Goal: Transaction & Acquisition: Book appointment/travel/reservation

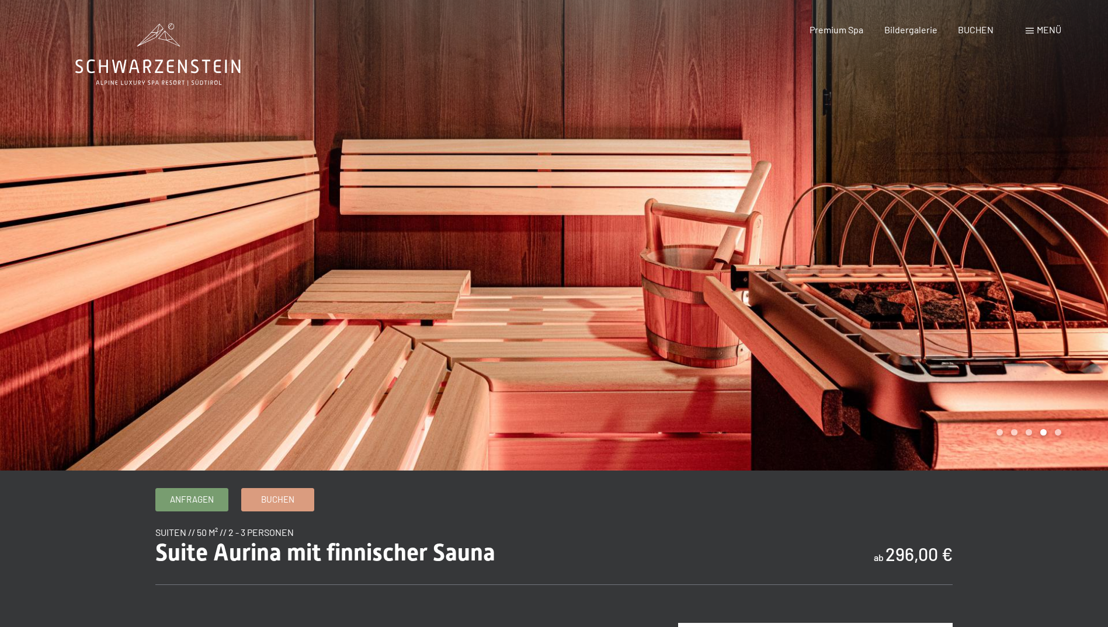
click at [178, 72] on icon at bounding box center [157, 54] width 165 height 63
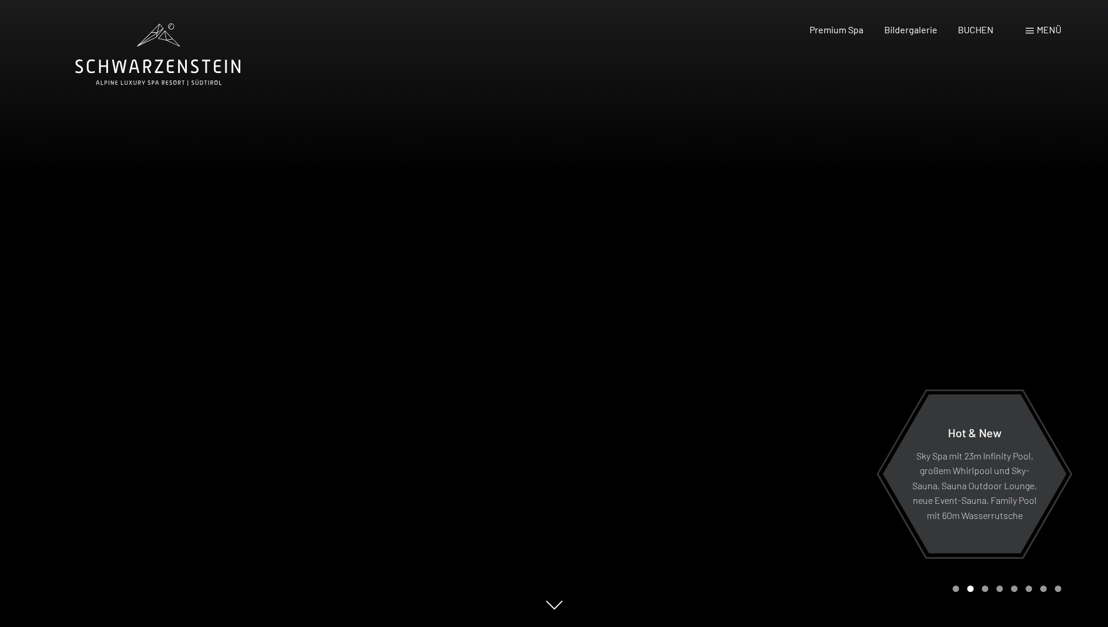
click at [1046, 31] on span "Menü" at bounding box center [1049, 29] width 25 height 11
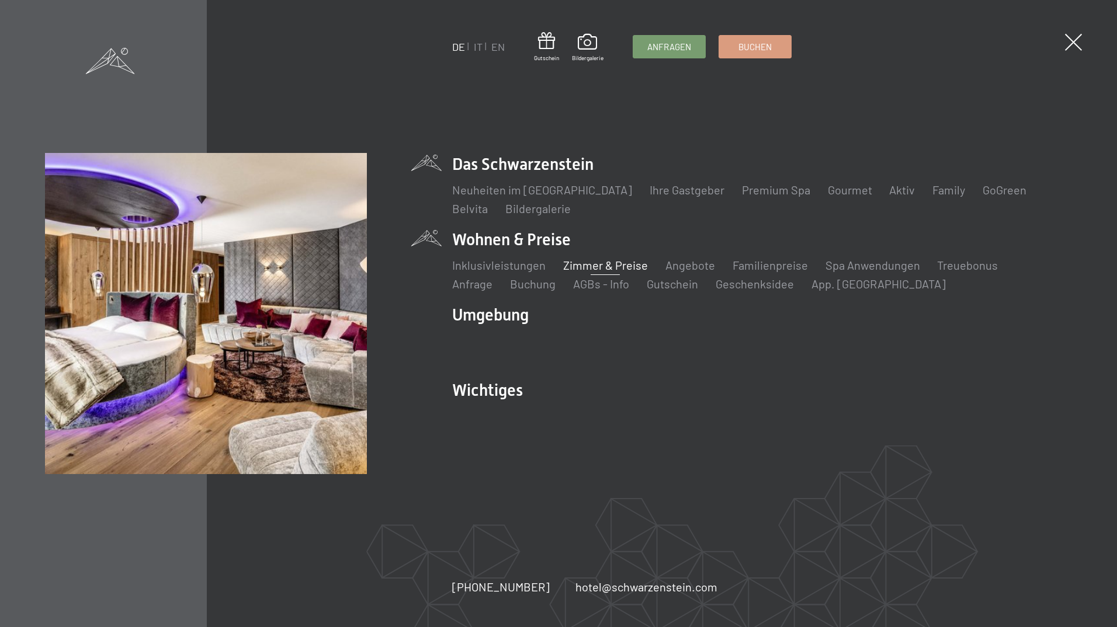
click at [584, 265] on link "Zimmer & Preise" at bounding box center [605, 265] width 85 height 14
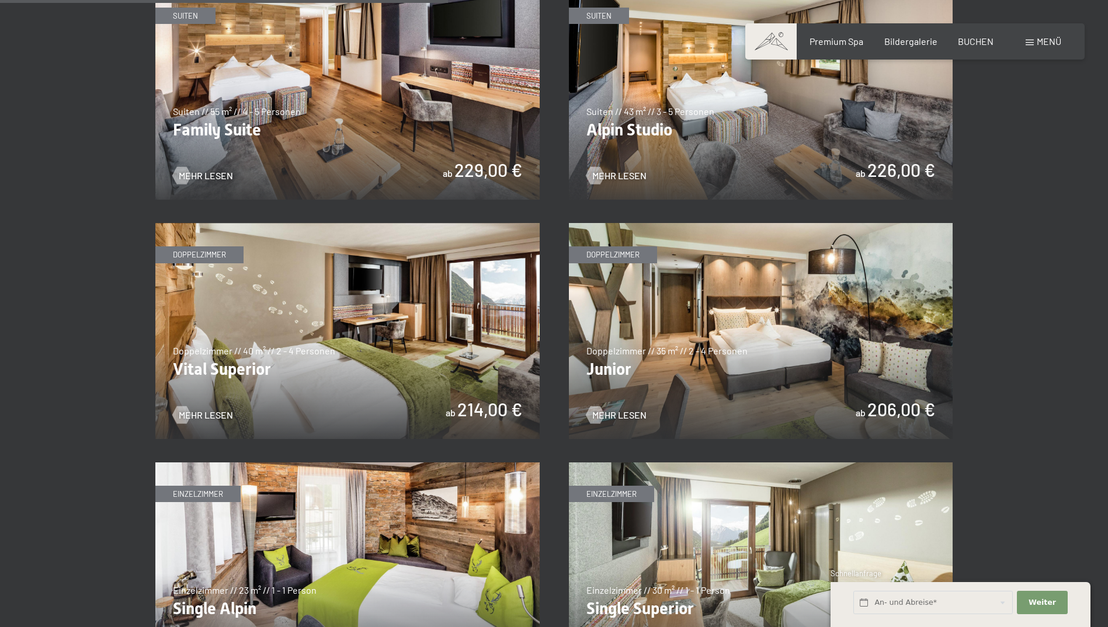
scroll to position [1499, 0]
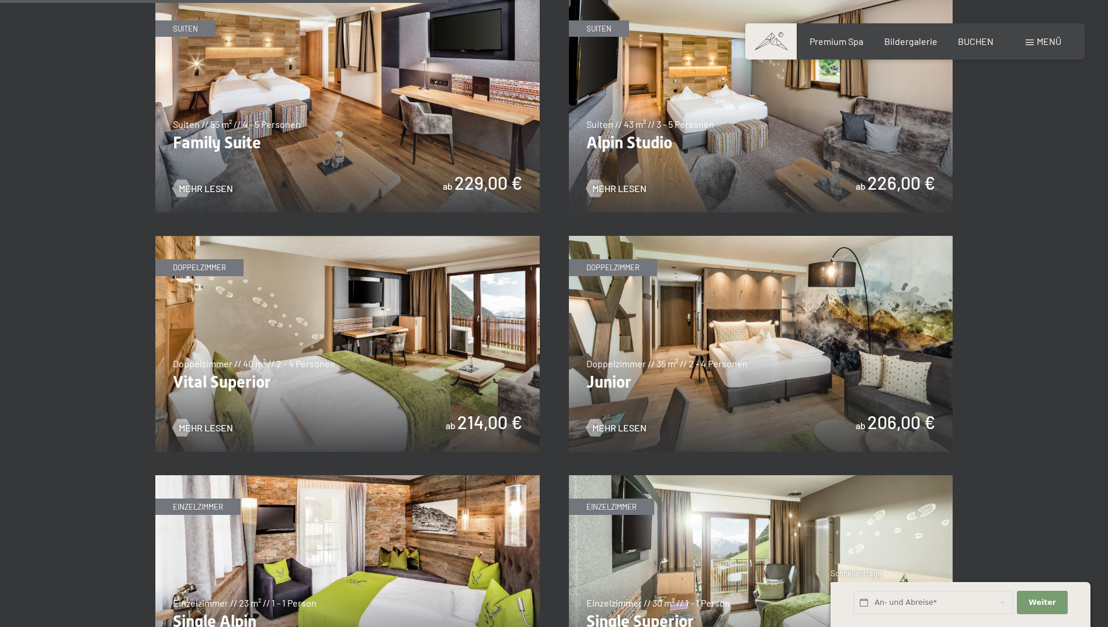
click at [759, 318] on img at bounding box center [761, 344] width 384 height 216
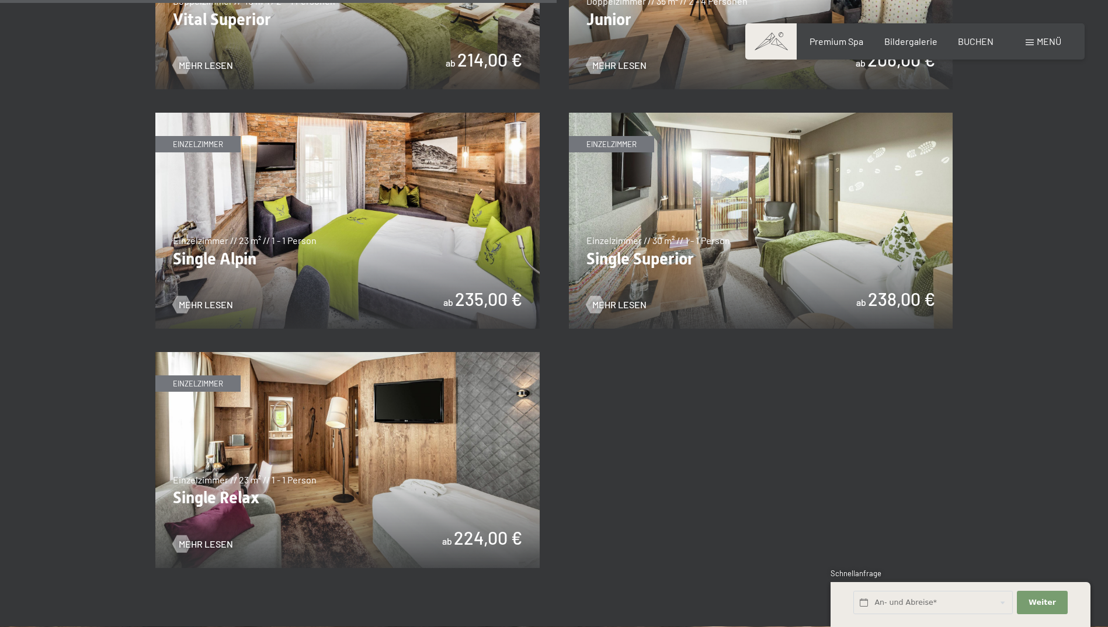
scroll to position [1874, 0]
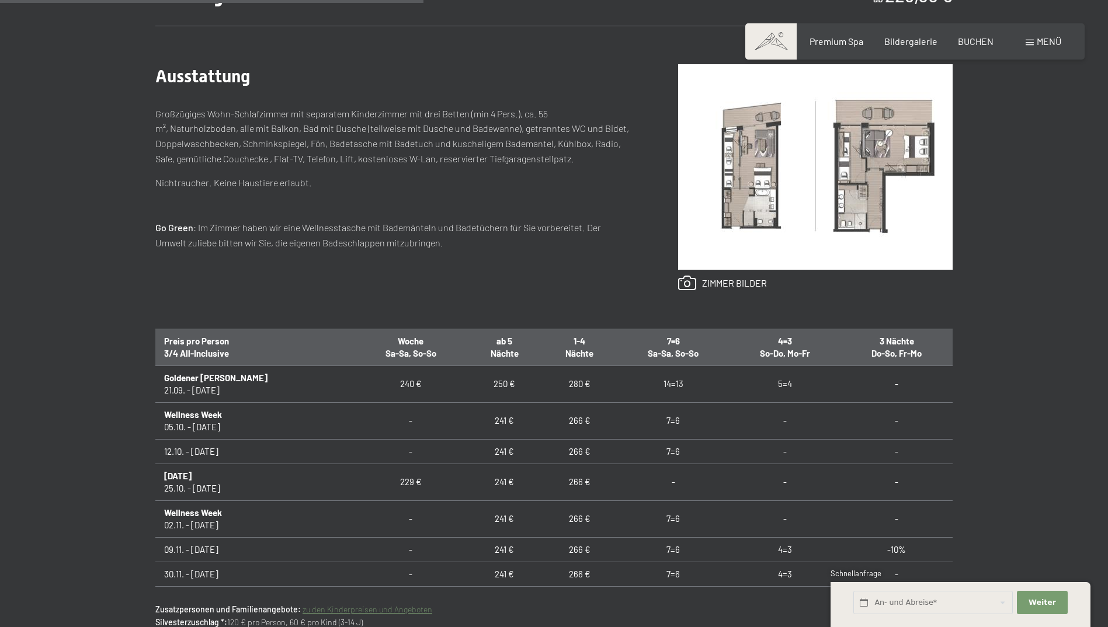
scroll to position [557, 0]
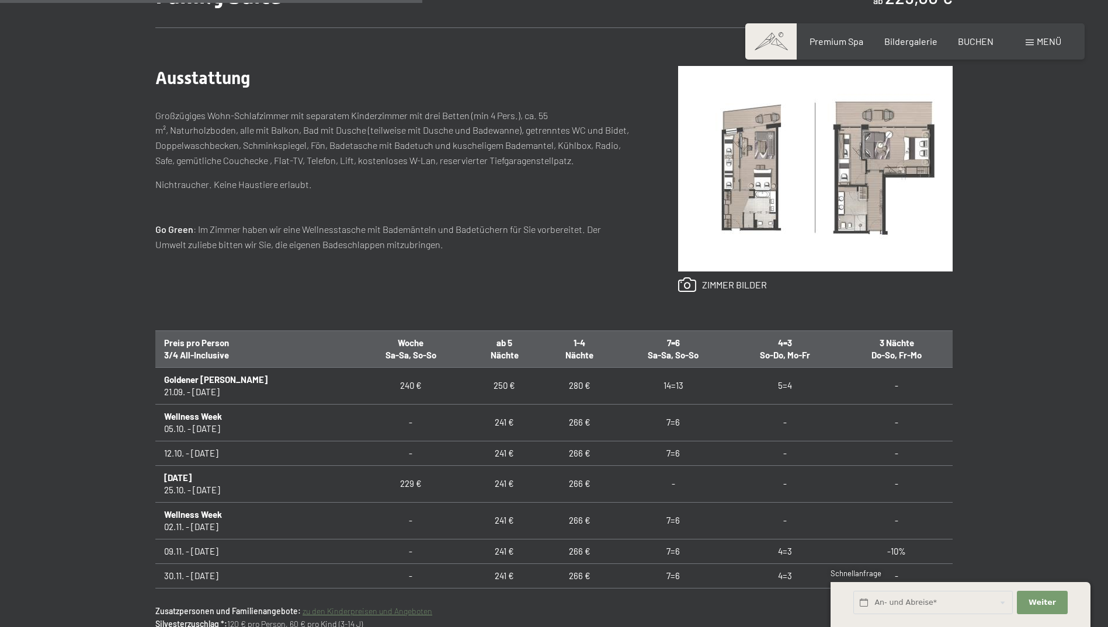
click at [824, 190] on img at bounding box center [815, 169] width 275 height 206
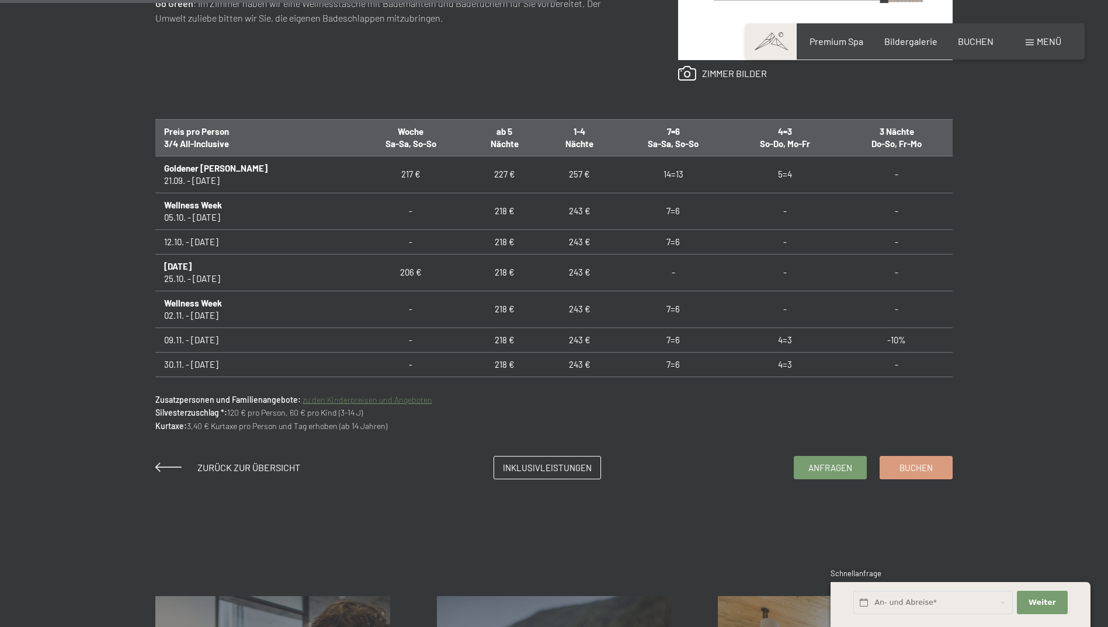
scroll to position [781, 0]
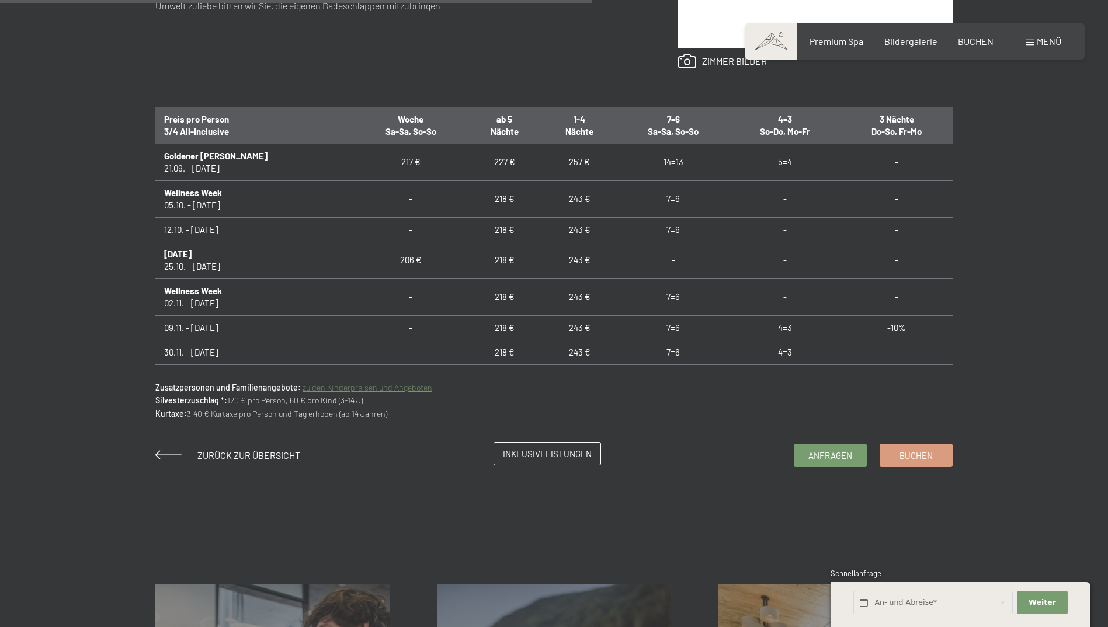
click at [588, 456] on span "Inklusivleistungen" at bounding box center [547, 454] width 89 height 12
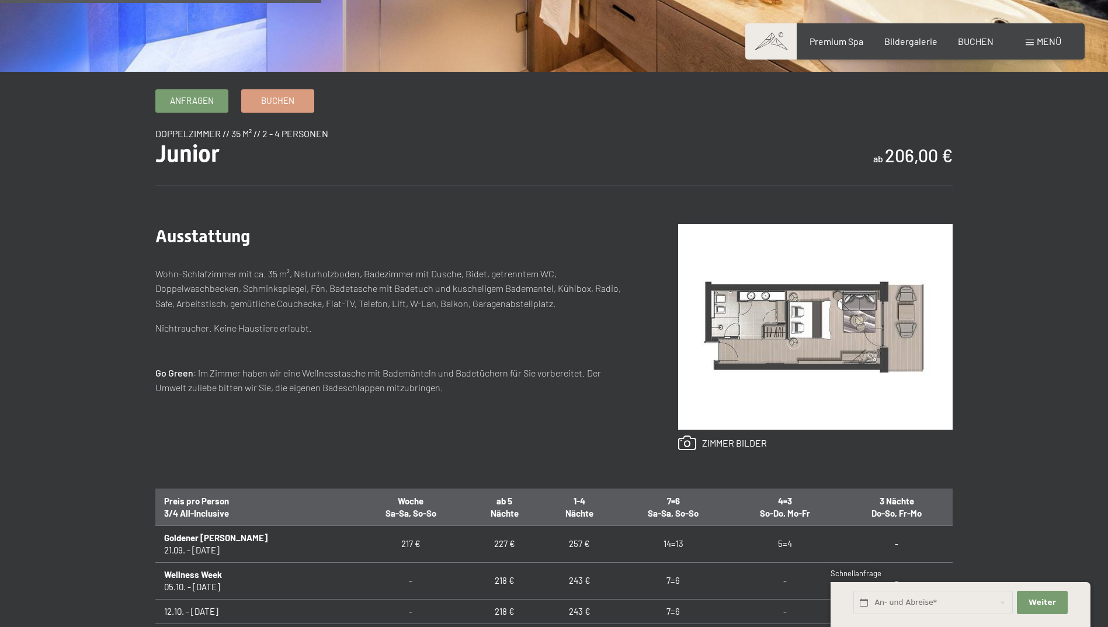
scroll to position [447, 0]
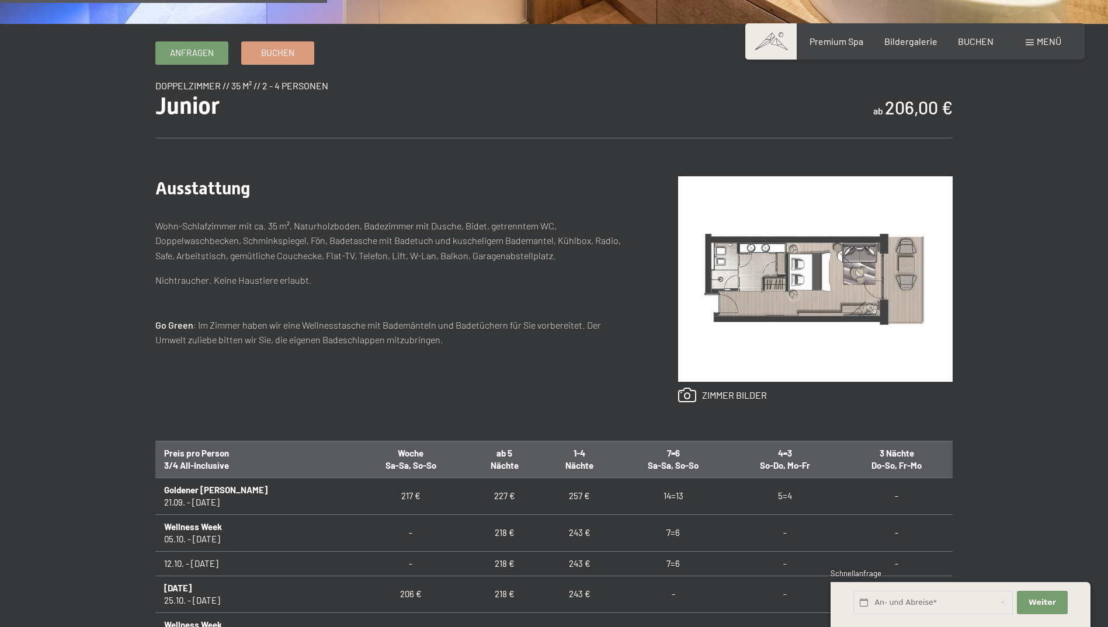
click at [853, 272] on img at bounding box center [815, 279] width 275 height 206
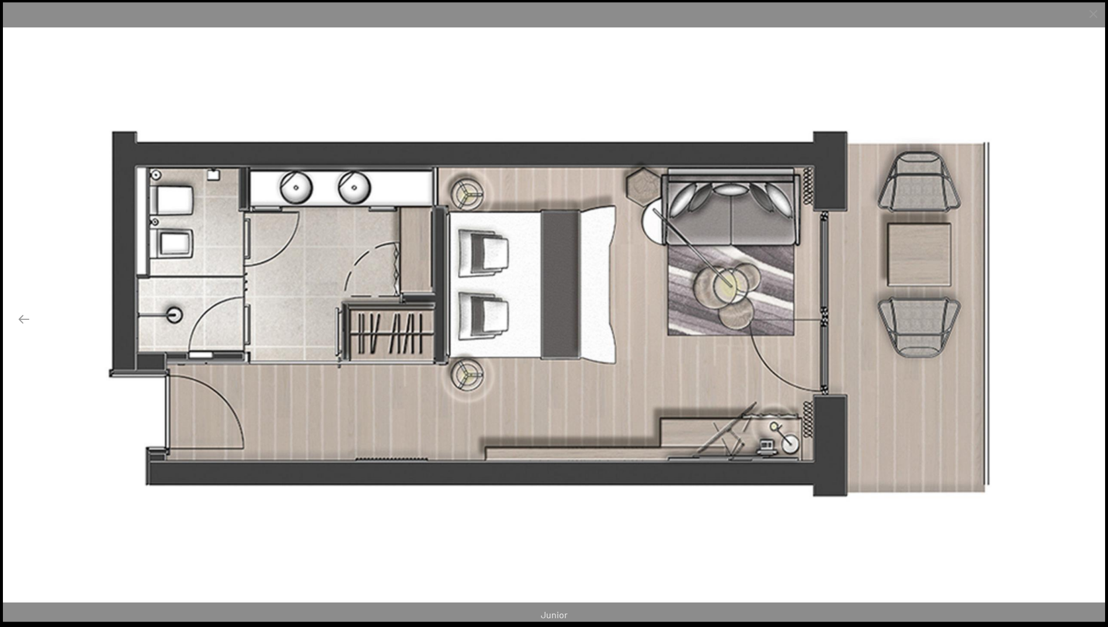
click at [1085, 321] on button "Next slide" at bounding box center [1084, 319] width 25 height 23
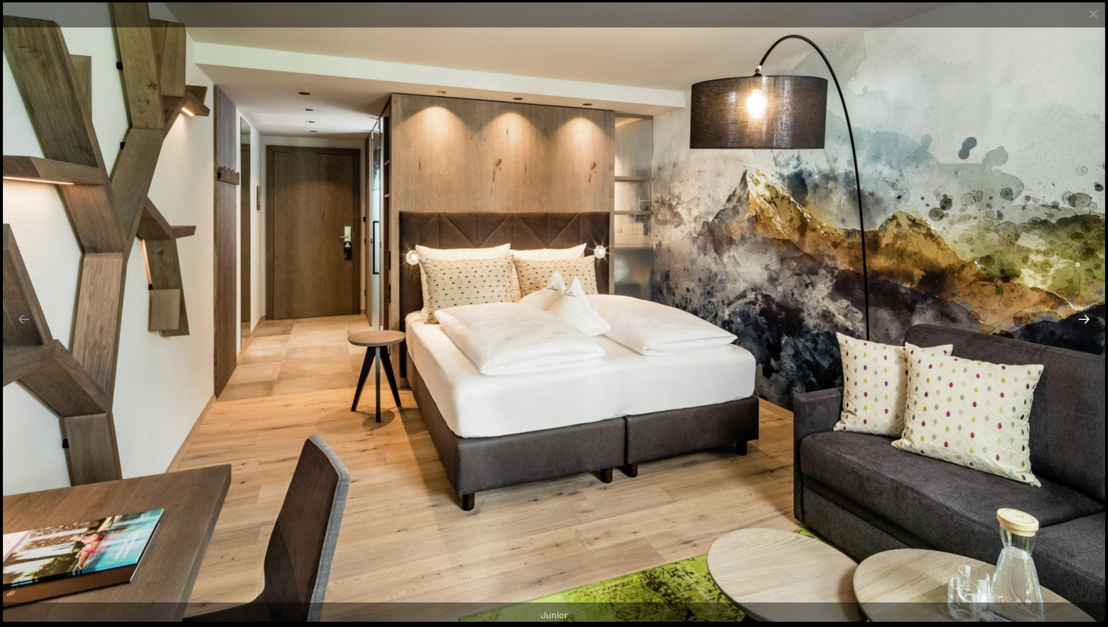
click at [1085, 321] on button "Next slide" at bounding box center [1084, 319] width 25 height 23
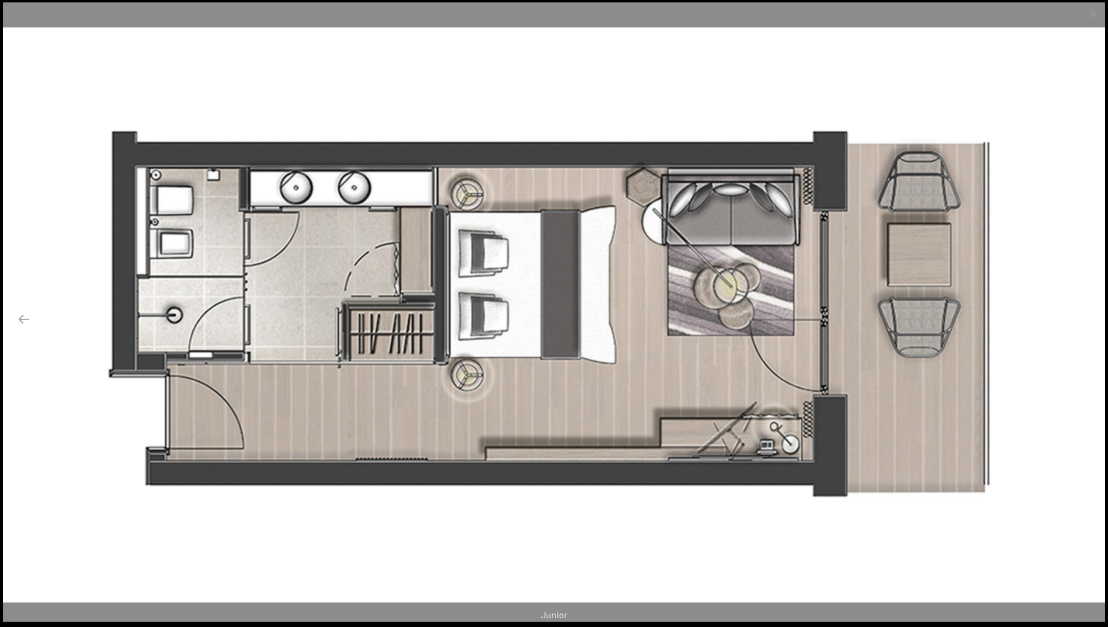
click at [1085, 320] on button "Next slide" at bounding box center [1084, 319] width 25 height 23
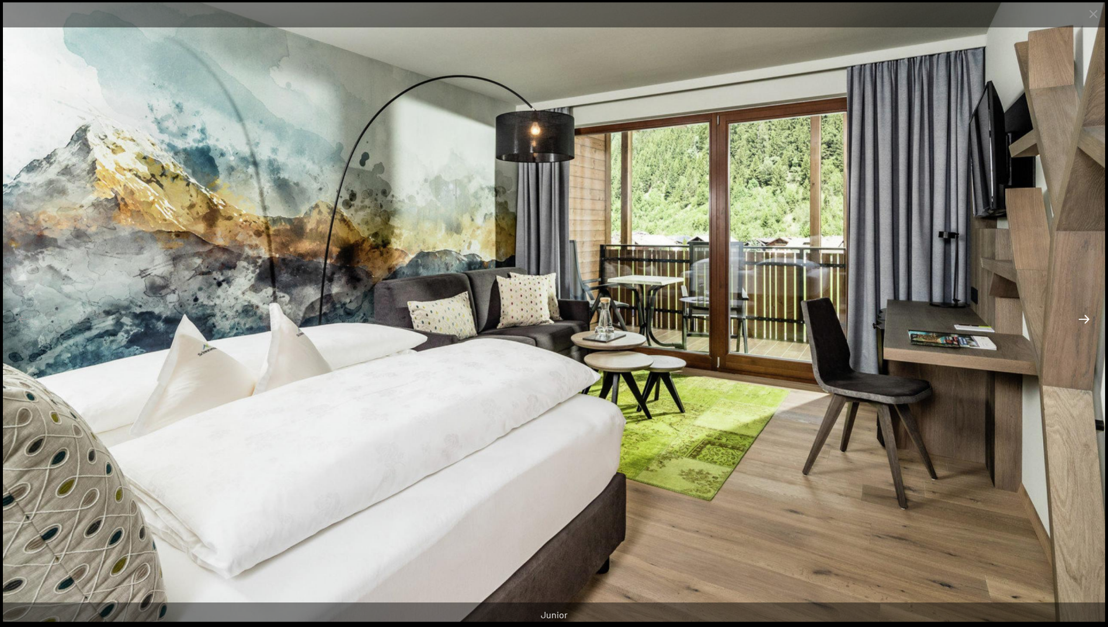
click at [1085, 320] on button "Next slide" at bounding box center [1084, 319] width 25 height 23
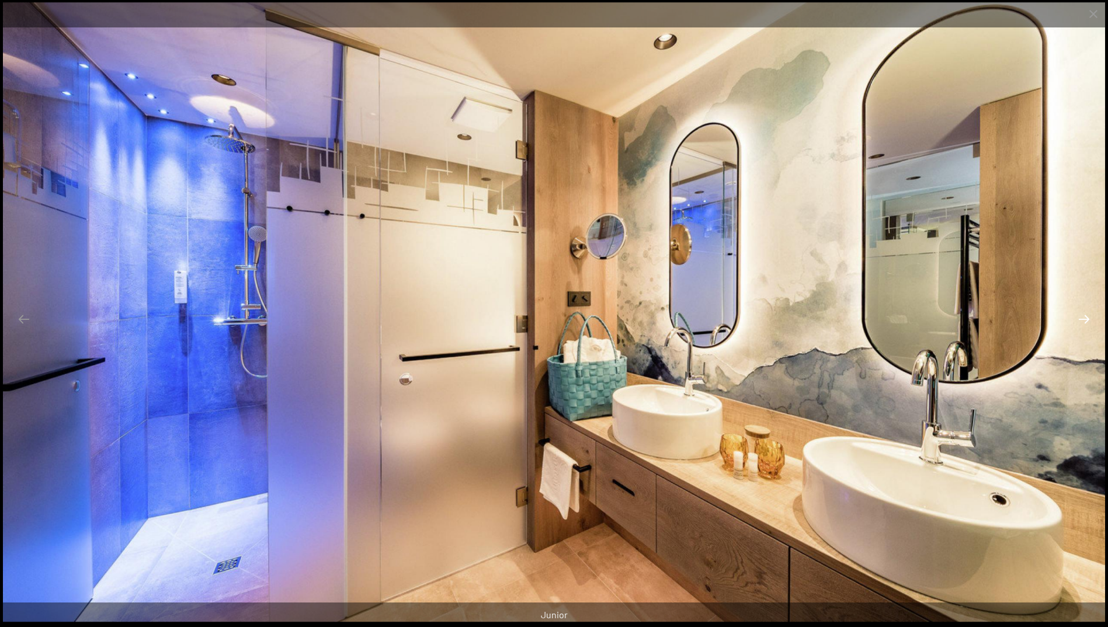
click at [1088, 320] on button "Next slide" at bounding box center [1084, 319] width 25 height 23
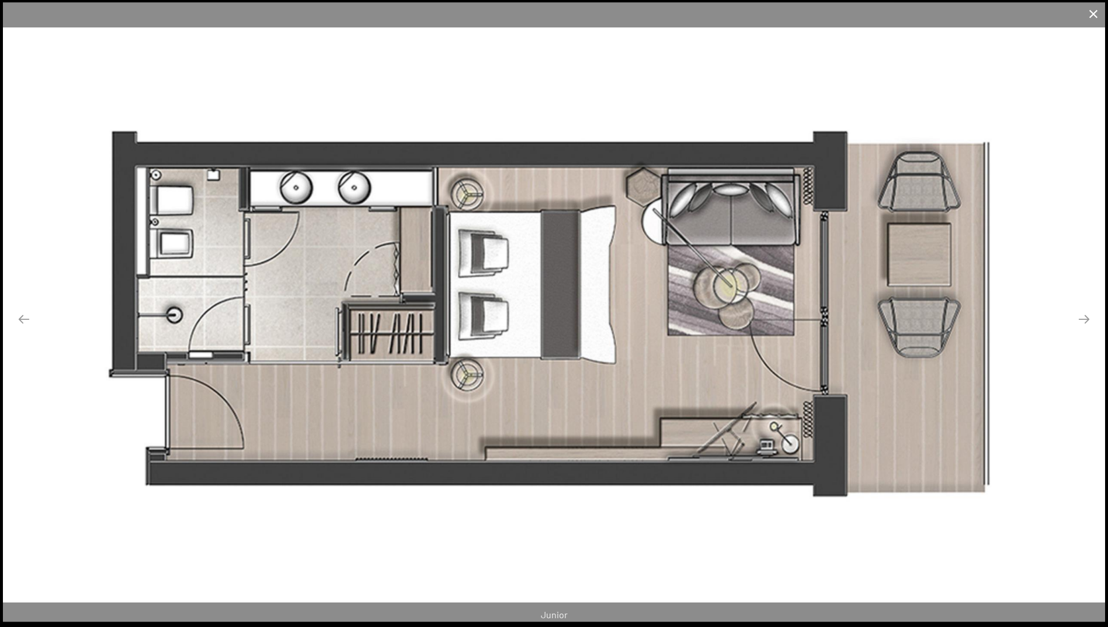
click at [1092, 6] on button "Close gallery" at bounding box center [1093, 13] width 29 height 27
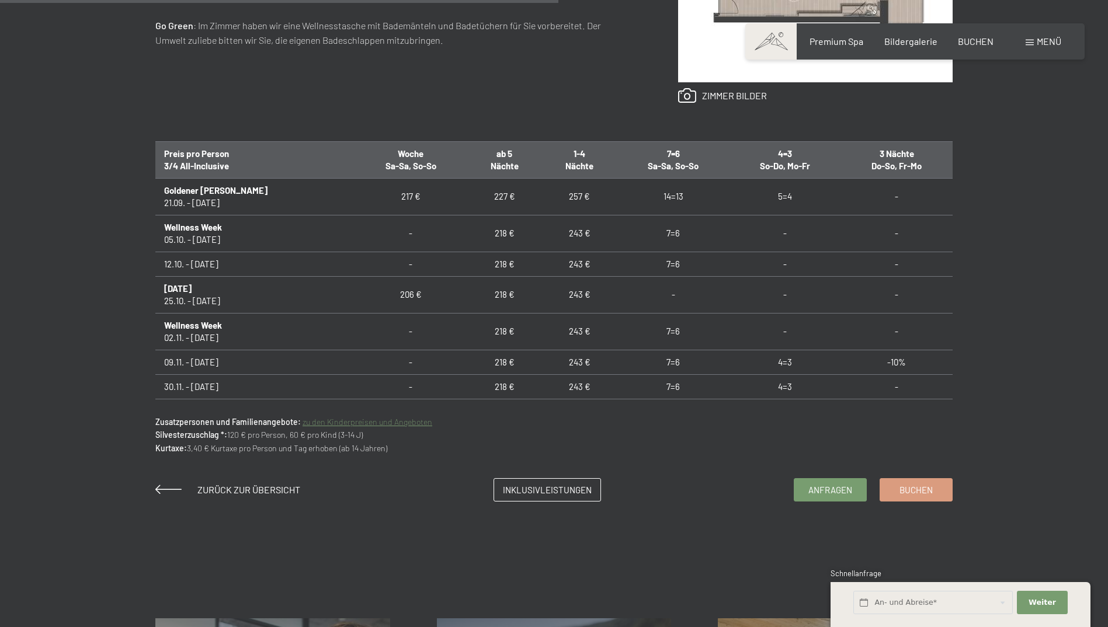
scroll to position [765, 0]
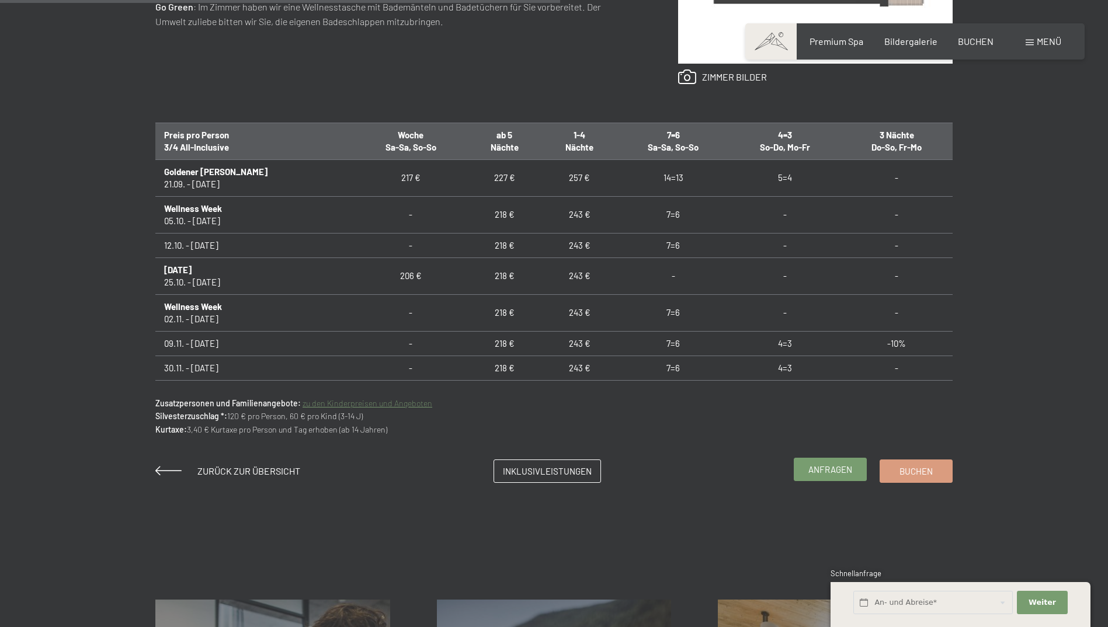
click at [842, 471] on span "Anfragen" at bounding box center [831, 470] width 44 height 12
click at [921, 472] on span "Buchen" at bounding box center [916, 470] width 33 height 12
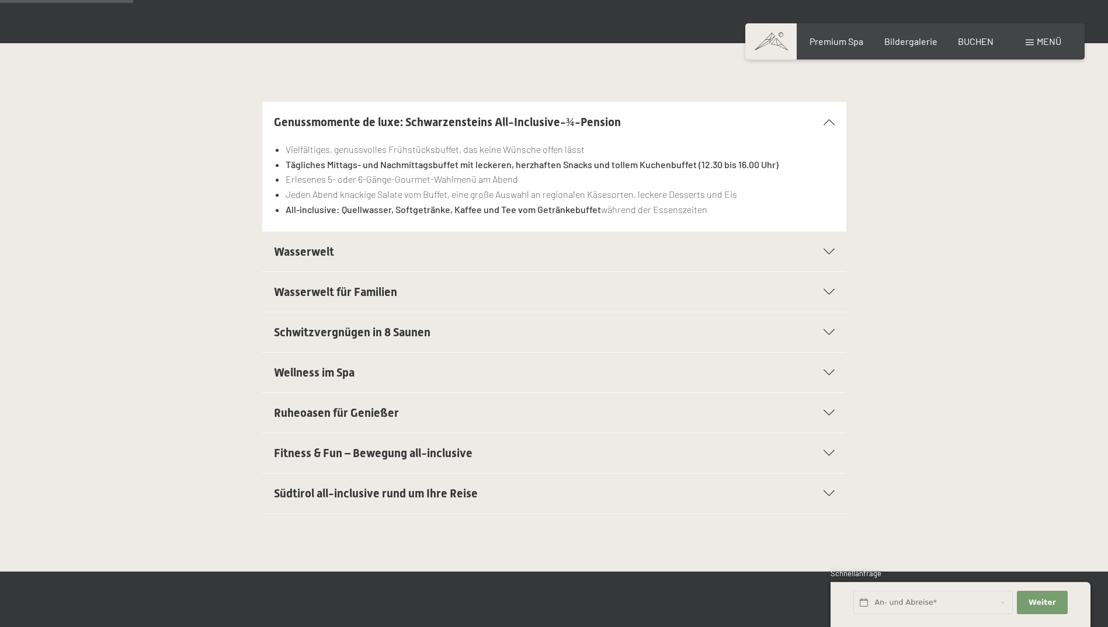
scroll to position [261, 0]
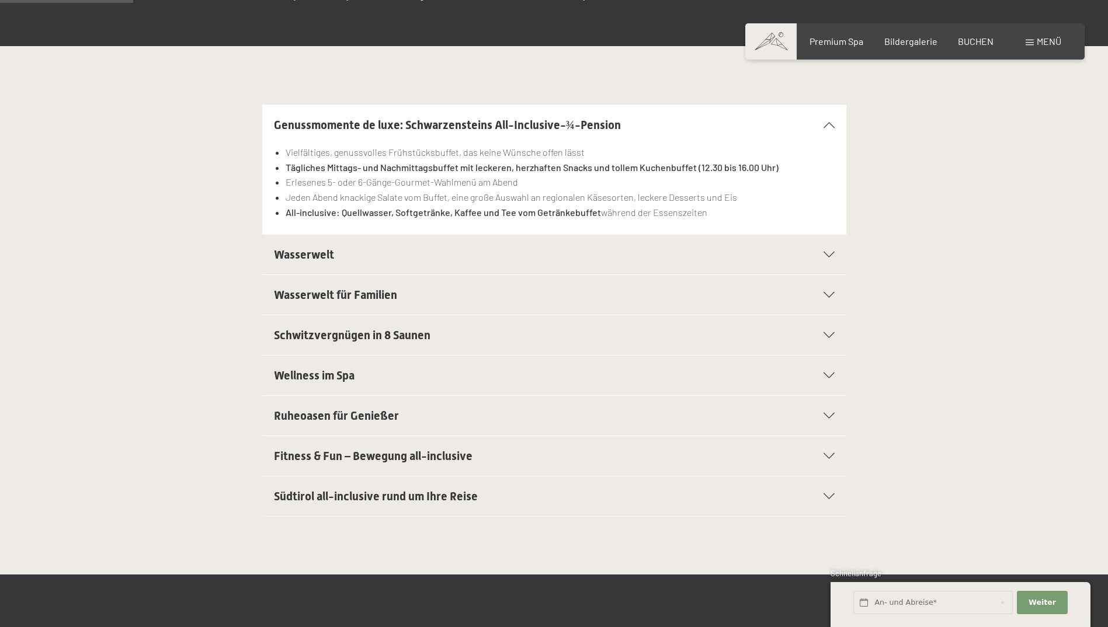
click at [835, 262] on section "Wasserwelt Sport-Pool mit 25 m langem Outdoor-Panorama-Sportpool (30° C) Sauna …" at bounding box center [554, 254] width 584 height 41
click at [834, 258] on icon at bounding box center [829, 255] width 11 height 6
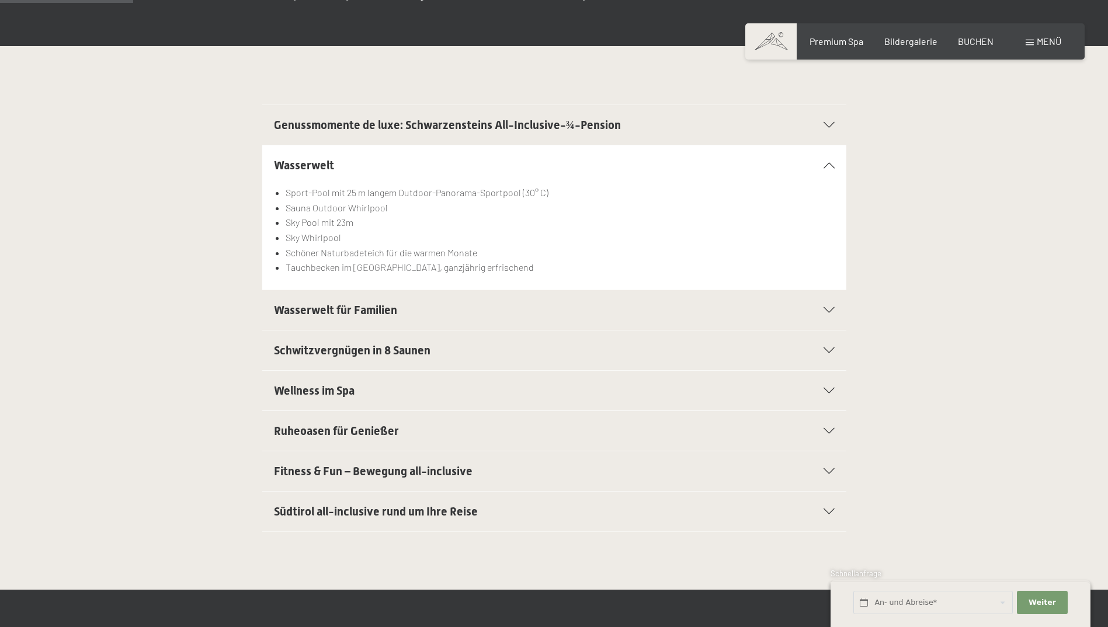
click at [992, 125] on div "Genussmomente de luxe: Schwarzensteins All-Inclusive-¾-Pension Vielfältiges, ge…" at bounding box center [554, 125] width 885 height 41
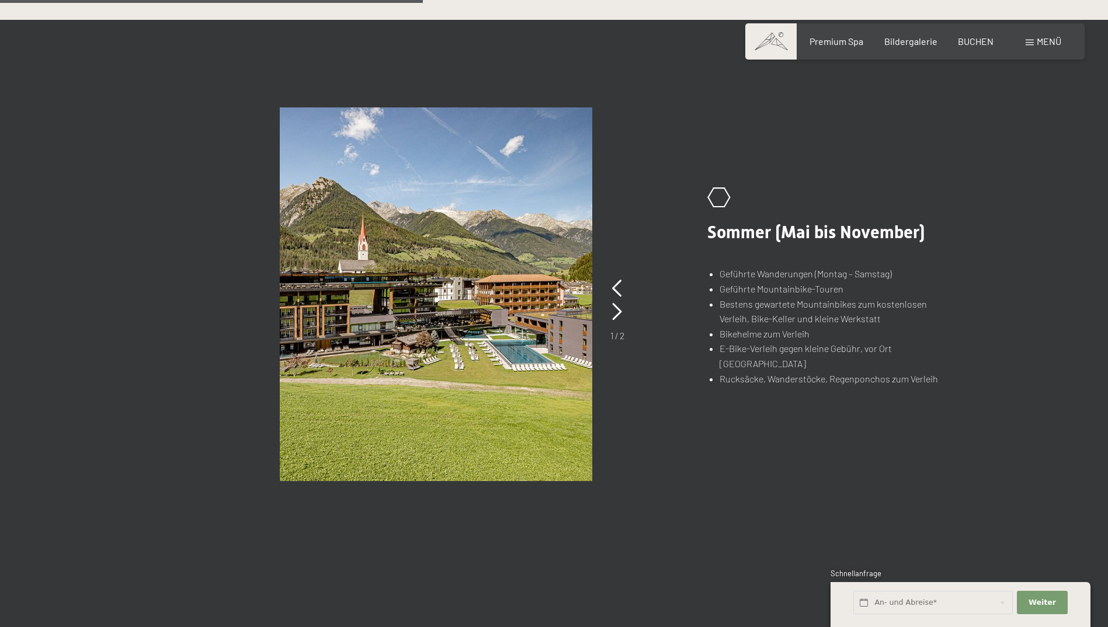
scroll to position [837, 0]
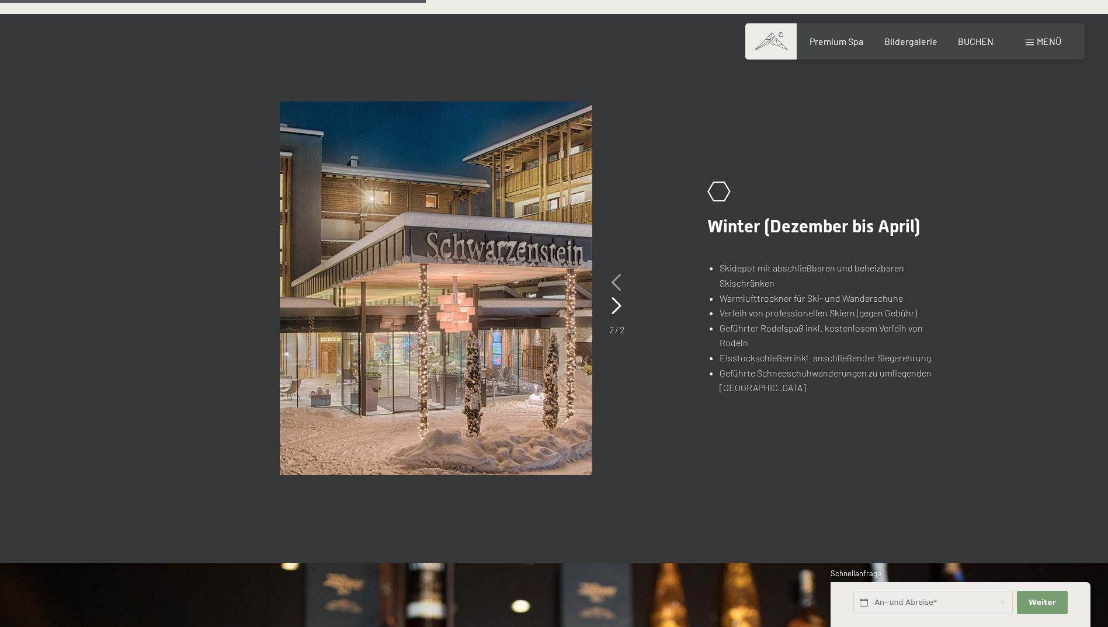
click at [618, 282] on icon at bounding box center [617, 283] width 10 height 18
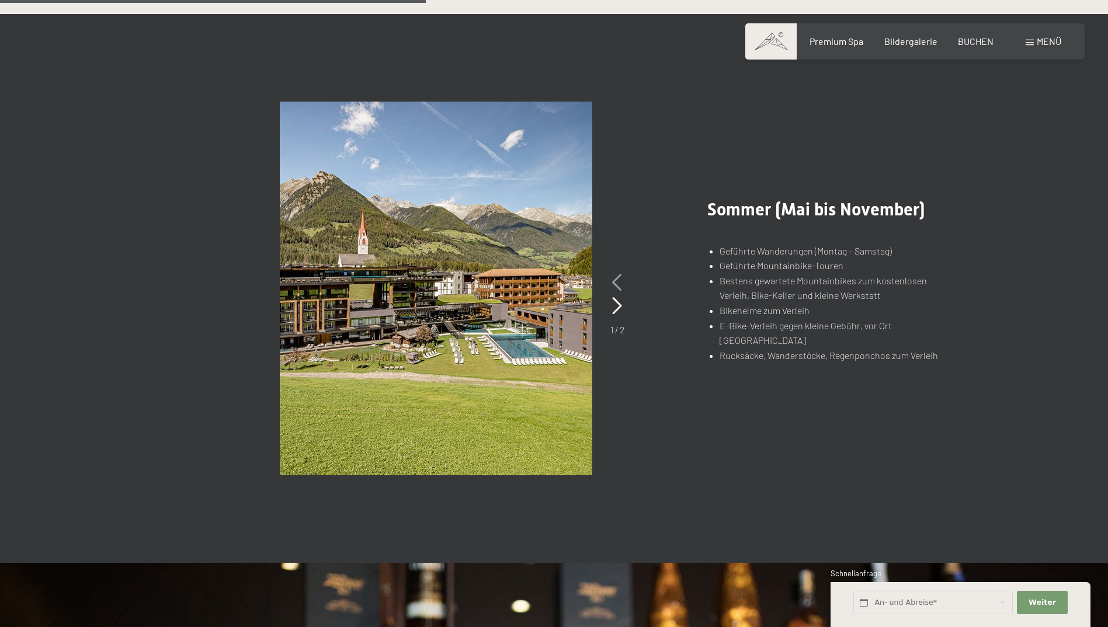
click at [618, 282] on icon at bounding box center [617, 283] width 10 height 18
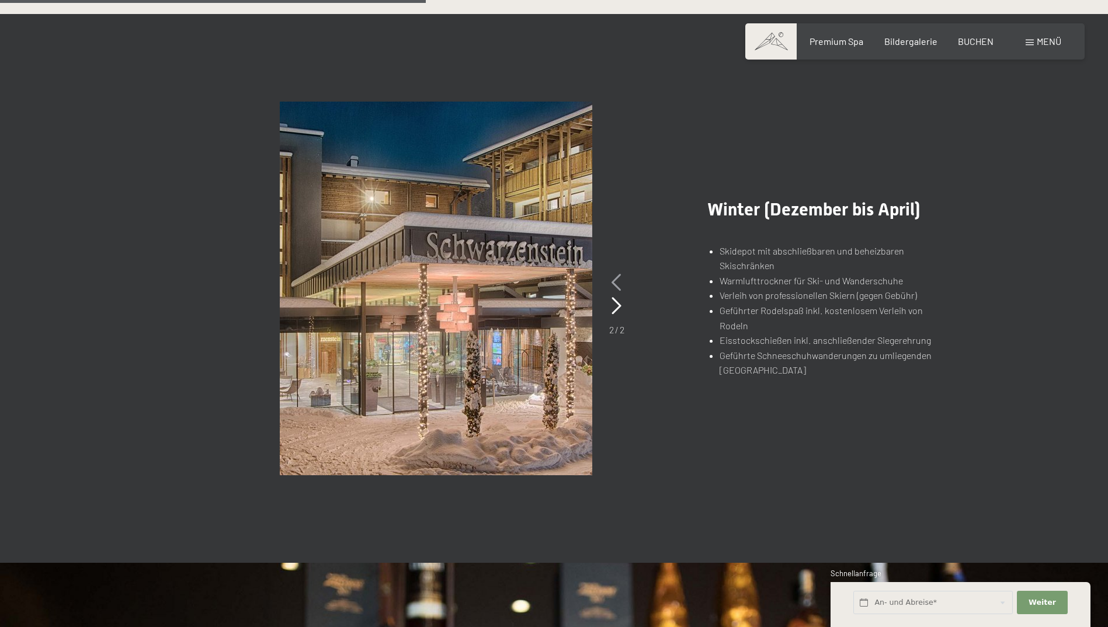
click at [618, 281] on icon at bounding box center [617, 283] width 10 height 18
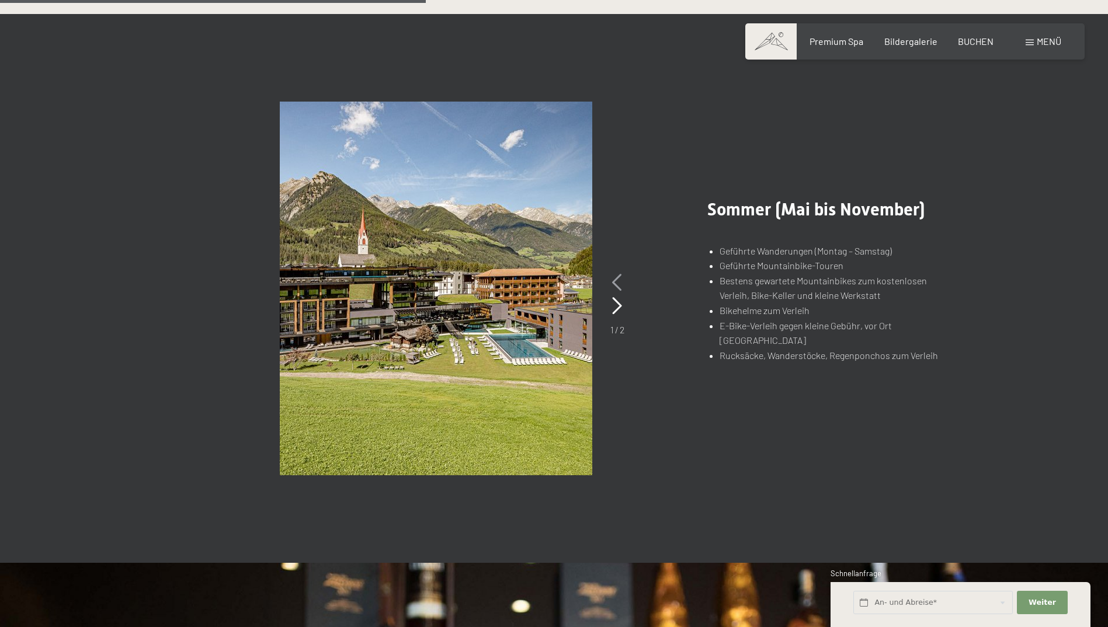
click at [618, 280] on icon at bounding box center [617, 283] width 10 height 18
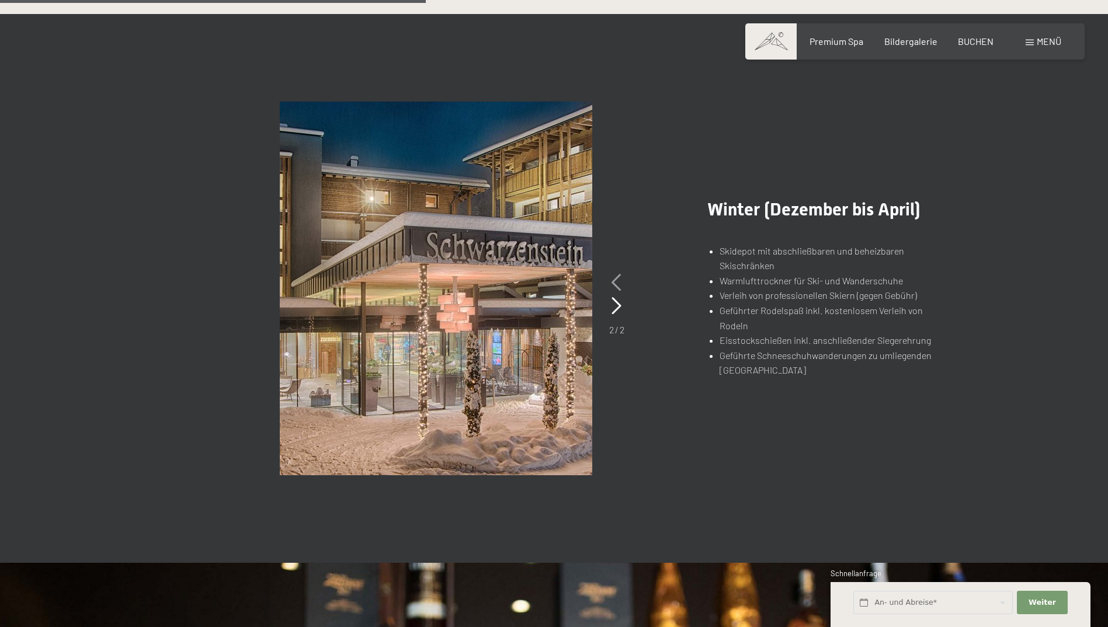
click at [618, 280] on icon at bounding box center [617, 283] width 10 height 18
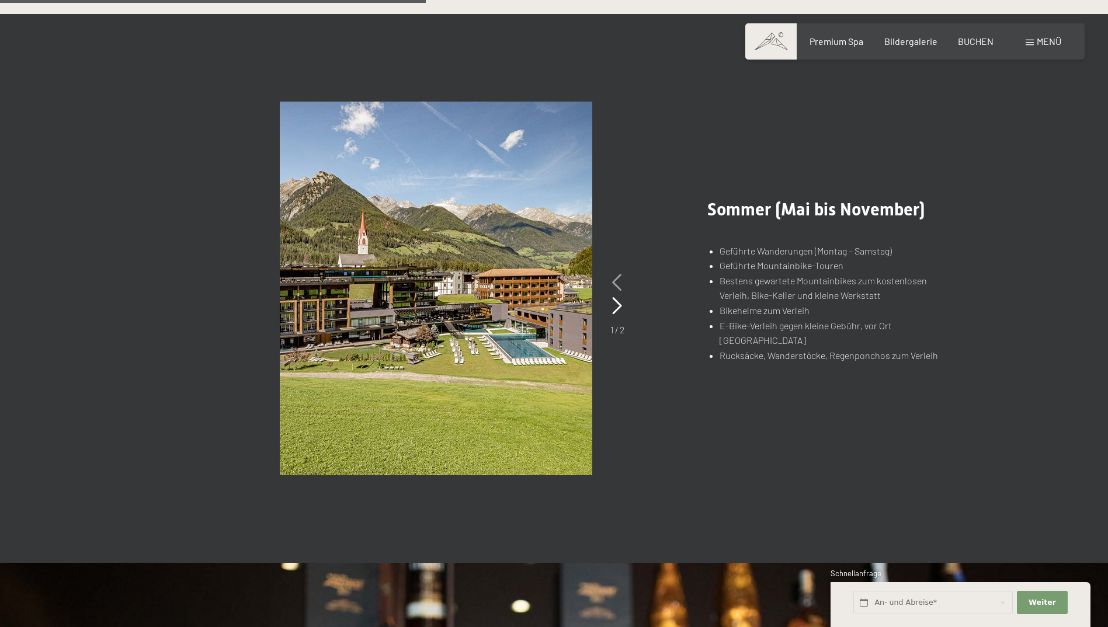
click at [619, 282] on icon at bounding box center [617, 283] width 10 height 18
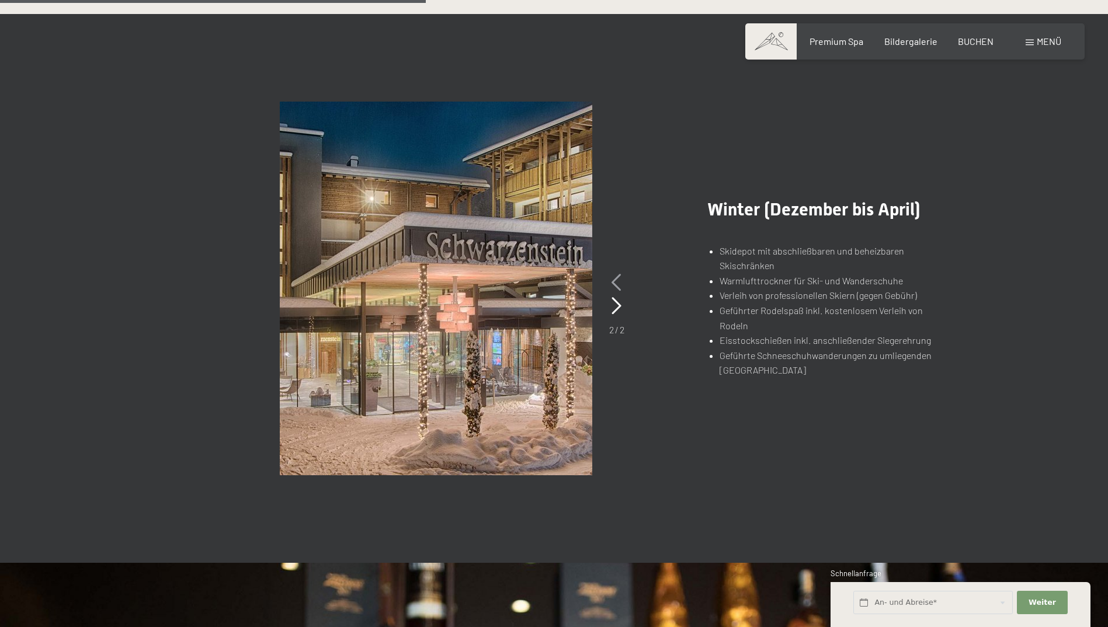
click at [620, 279] on icon at bounding box center [617, 283] width 10 height 18
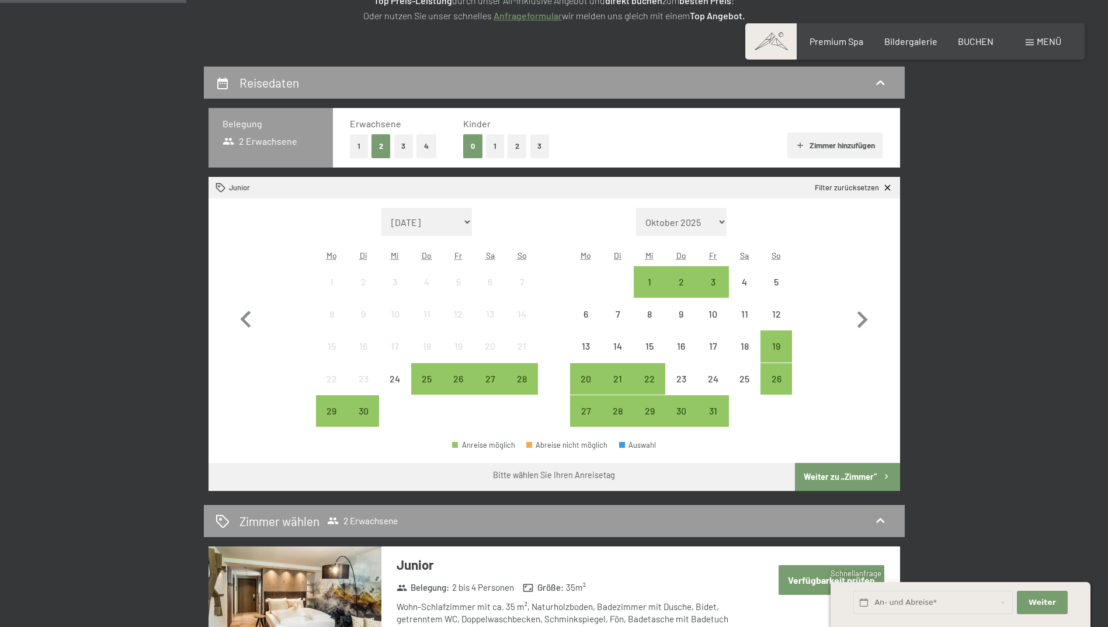
scroll to position [210, 0]
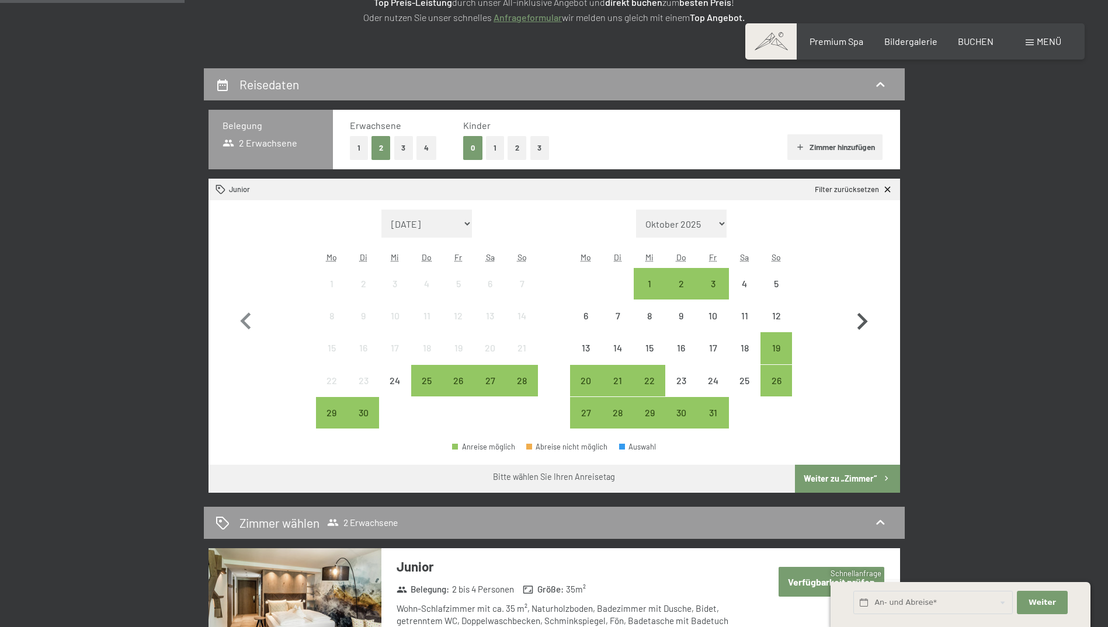
click at [863, 319] on icon "button" at bounding box center [863, 321] width 11 height 17
select select "2025-10-01"
select select "2025-11-01"
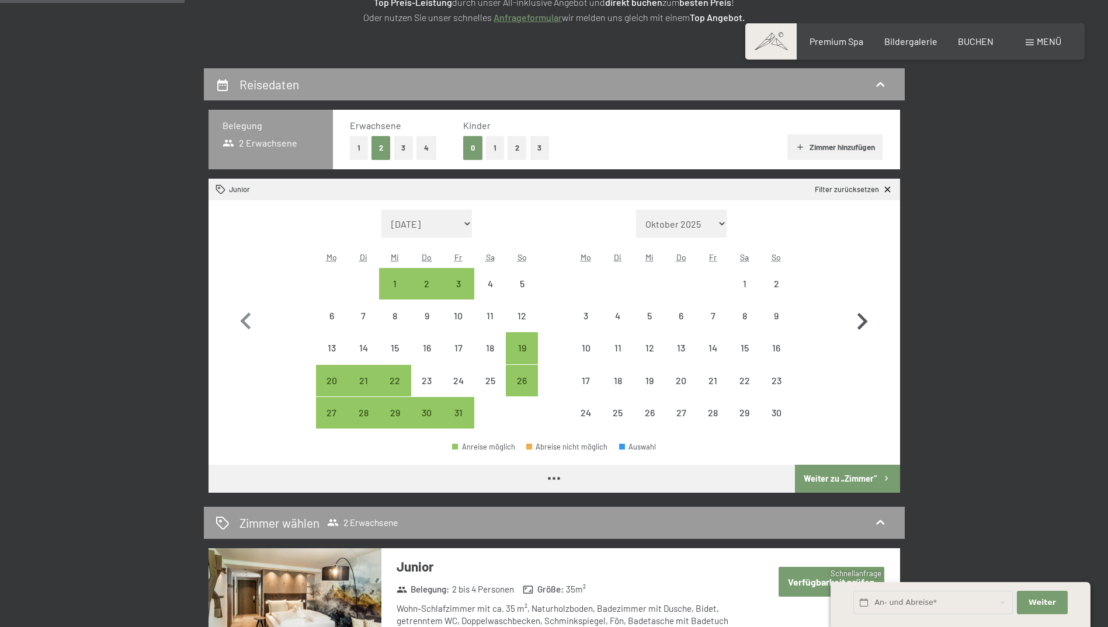
select select "2025-10-01"
select select "2025-11-01"
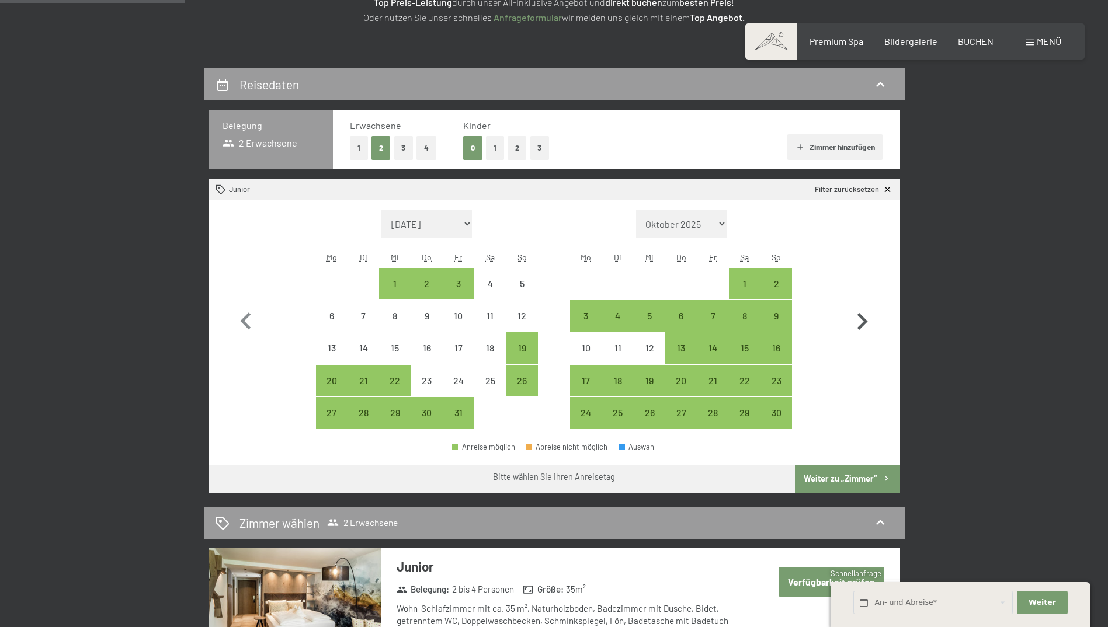
click at [863, 319] on icon "button" at bounding box center [863, 321] width 11 height 17
select select "2025-11-01"
select select "2025-12-01"
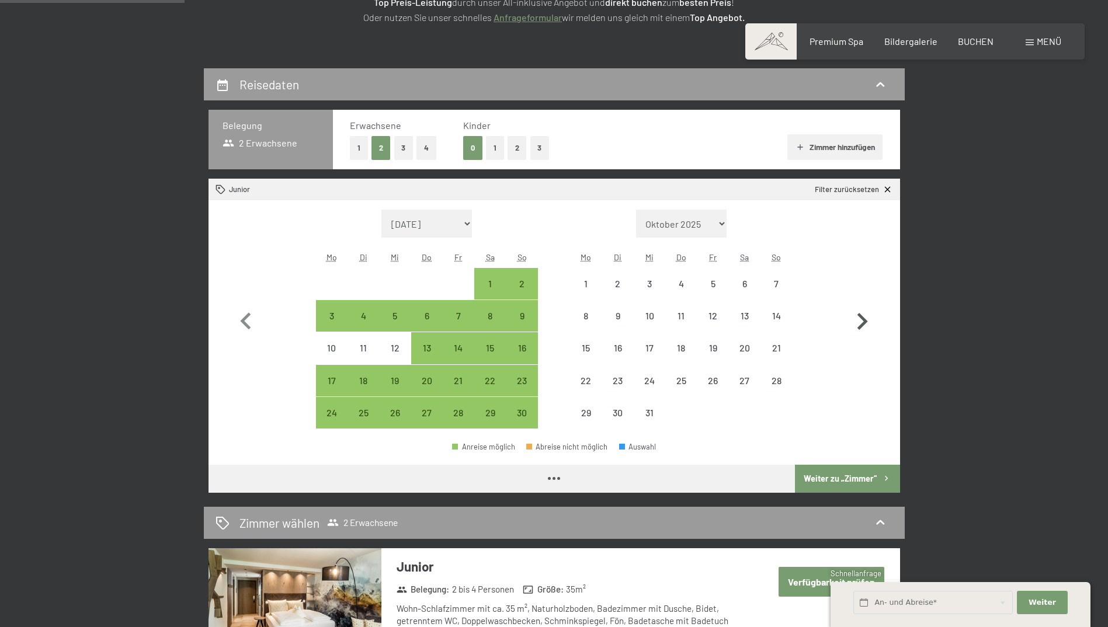
select select "2025-11-01"
select select "2025-12-01"
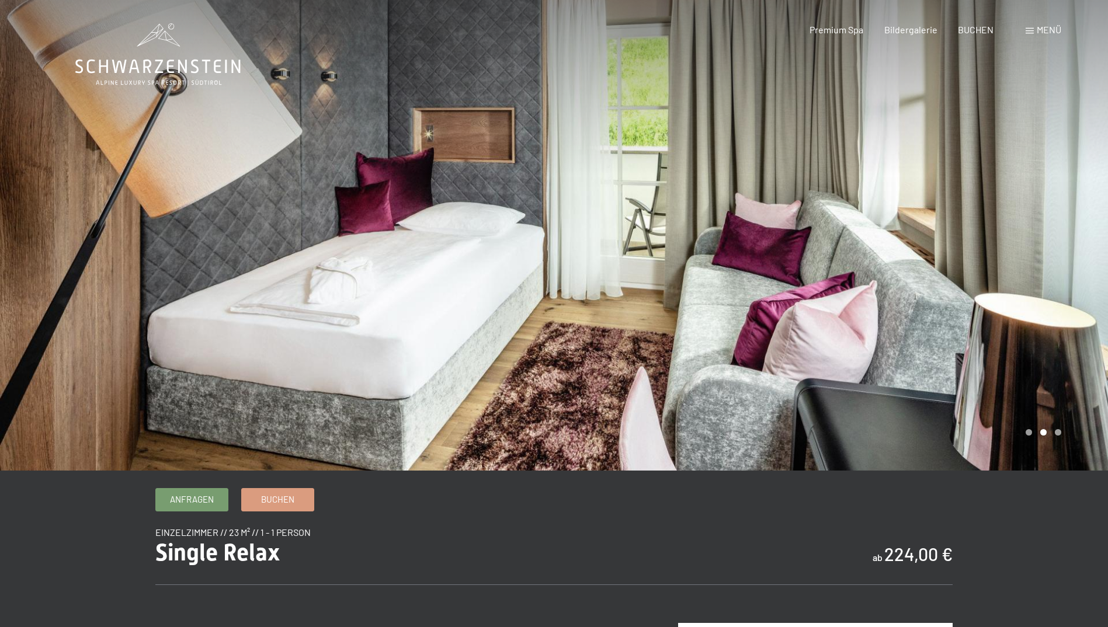
click at [1054, 335] on div at bounding box center [831, 235] width 554 height 471
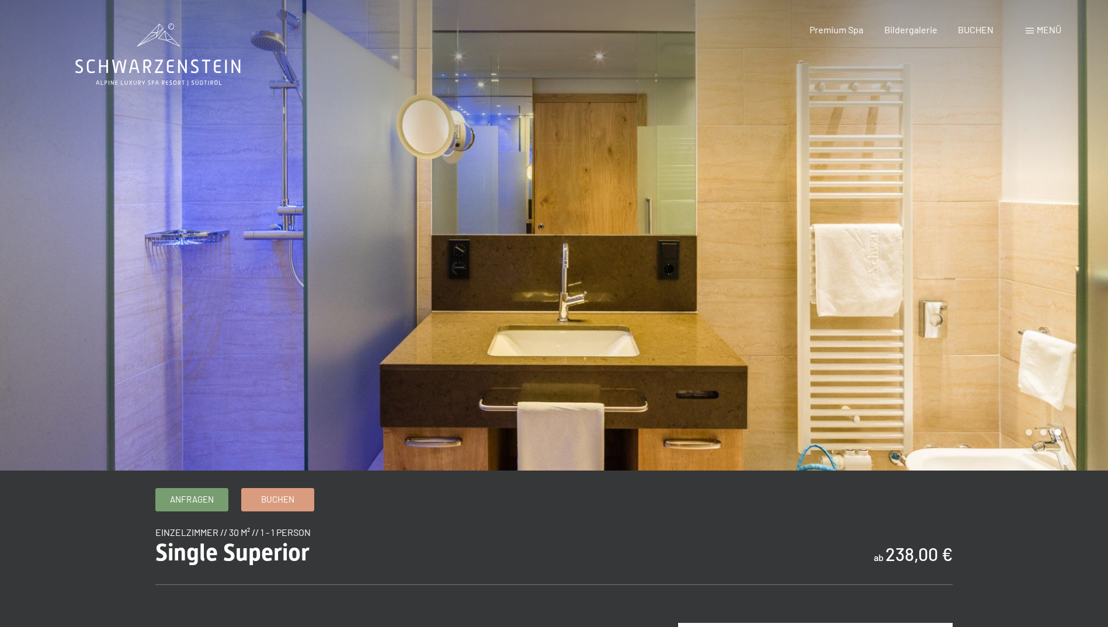
click at [698, 238] on div at bounding box center [831, 235] width 554 height 471
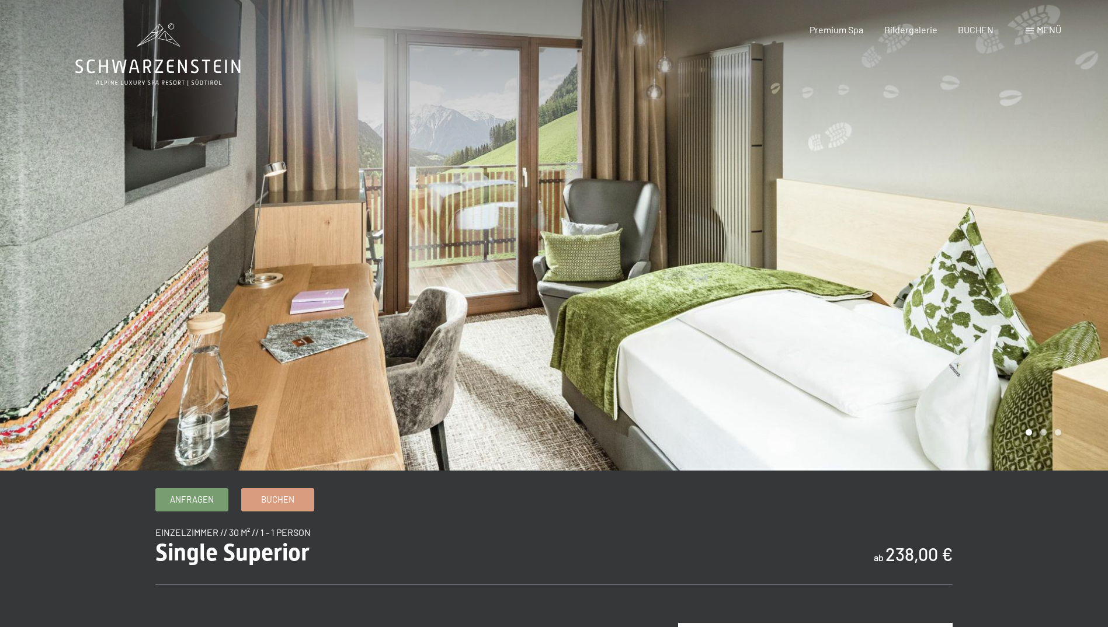
click at [699, 237] on div at bounding box center [831, 235] width 554 height 471
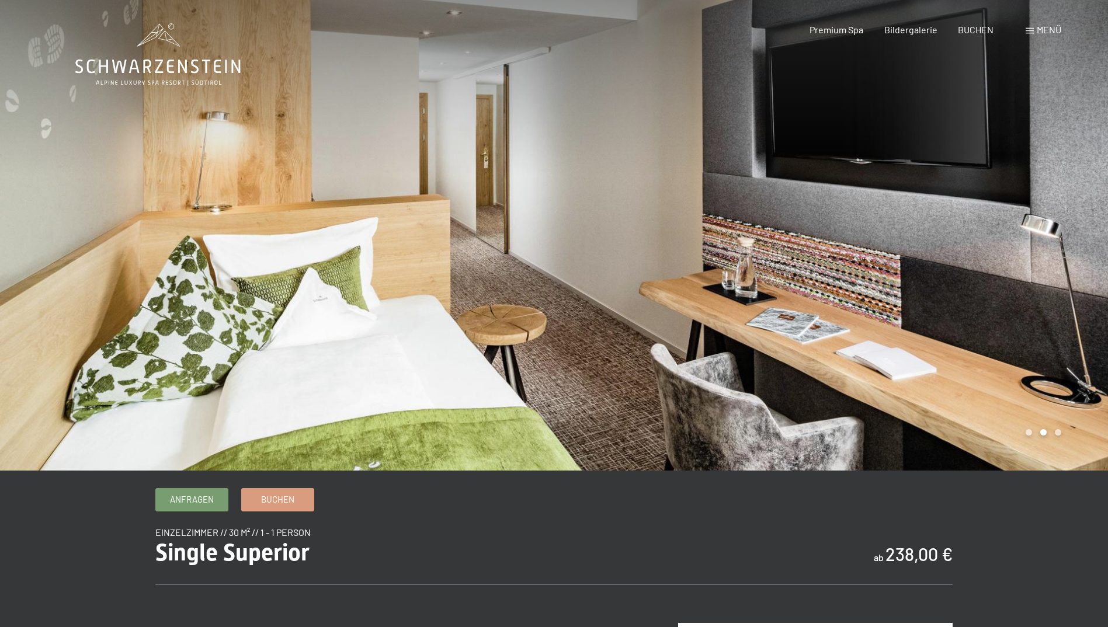
click at [699, 237] on div at bounding box center [831, 235] width 554 height 471
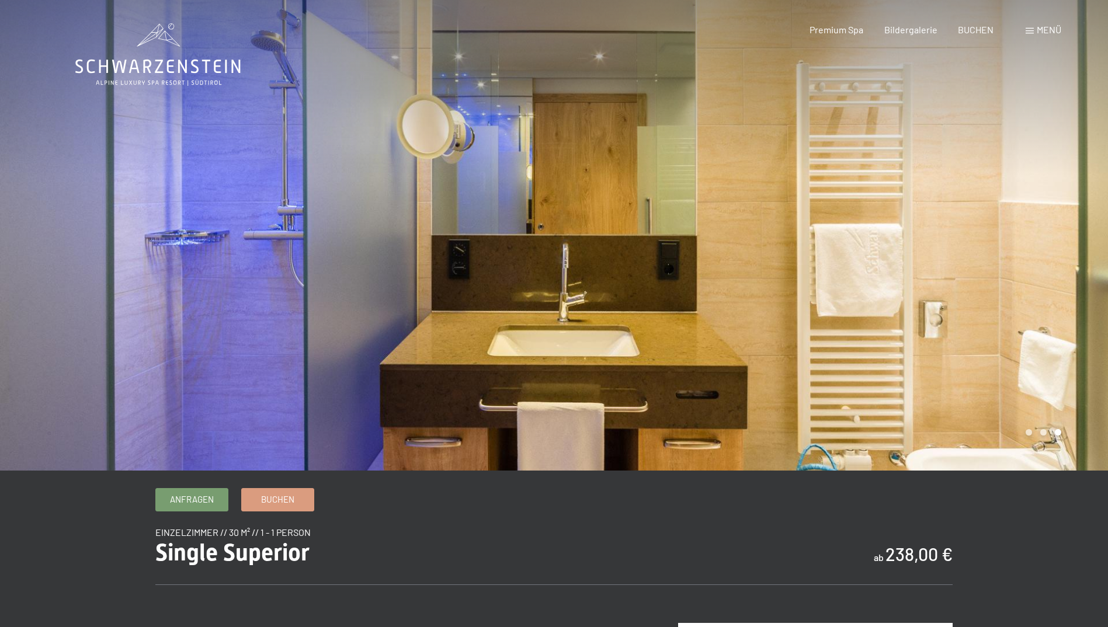
click at [699, 237] on div at bounding box center [831, 235] width 554 height 471
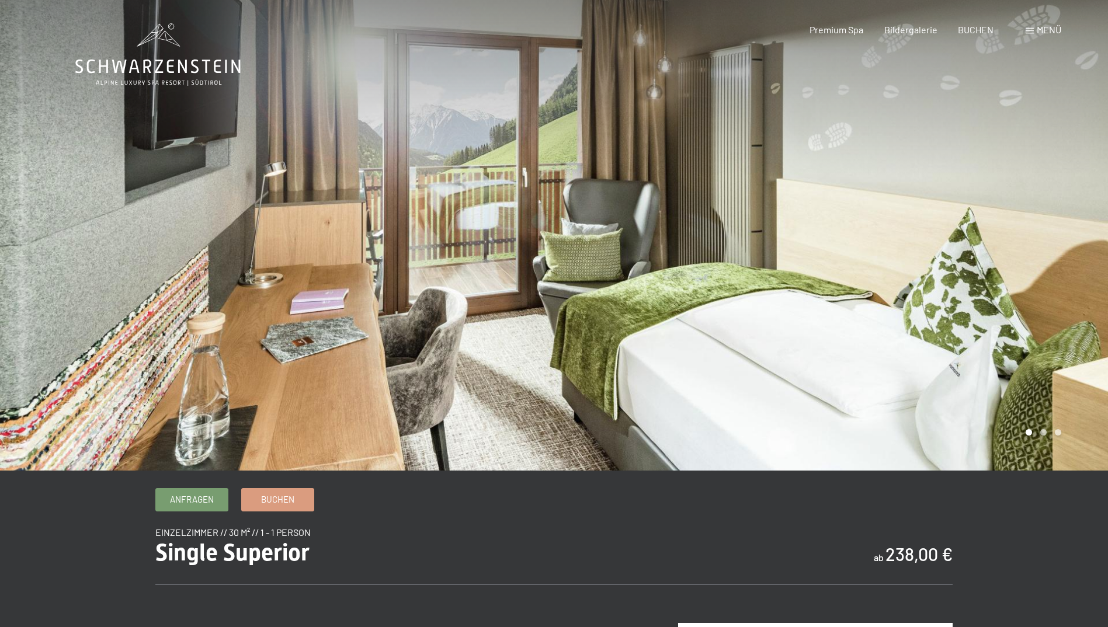
click at [699, 237] on div at bounding box center [831, 235] width 554 height 471
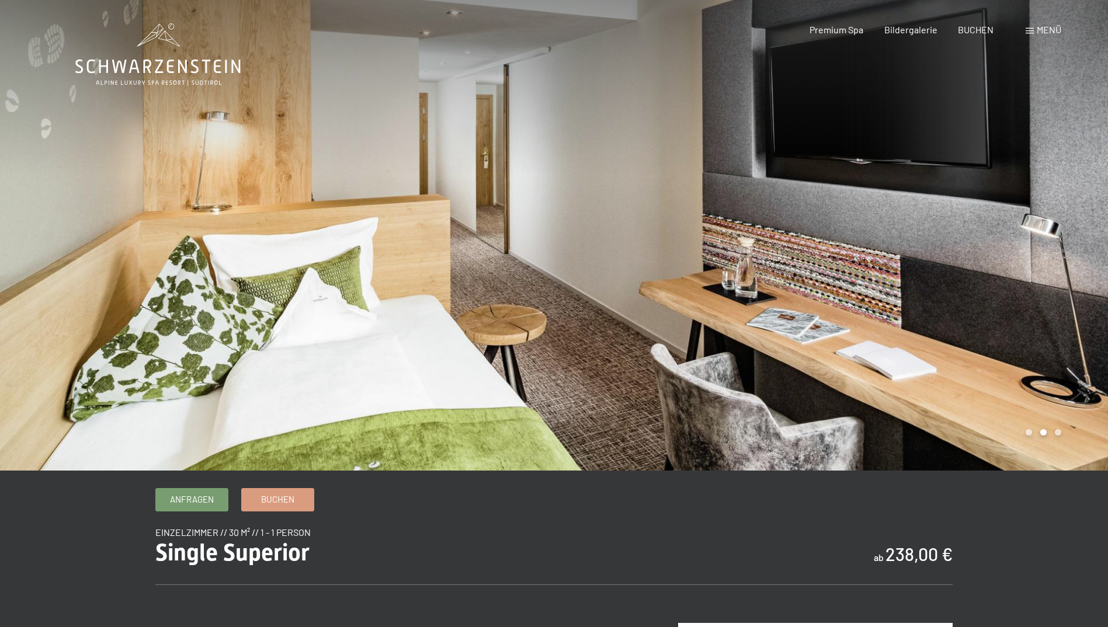
click at [699, 236] on div at bounding box center [831, 235] width 554 height 471
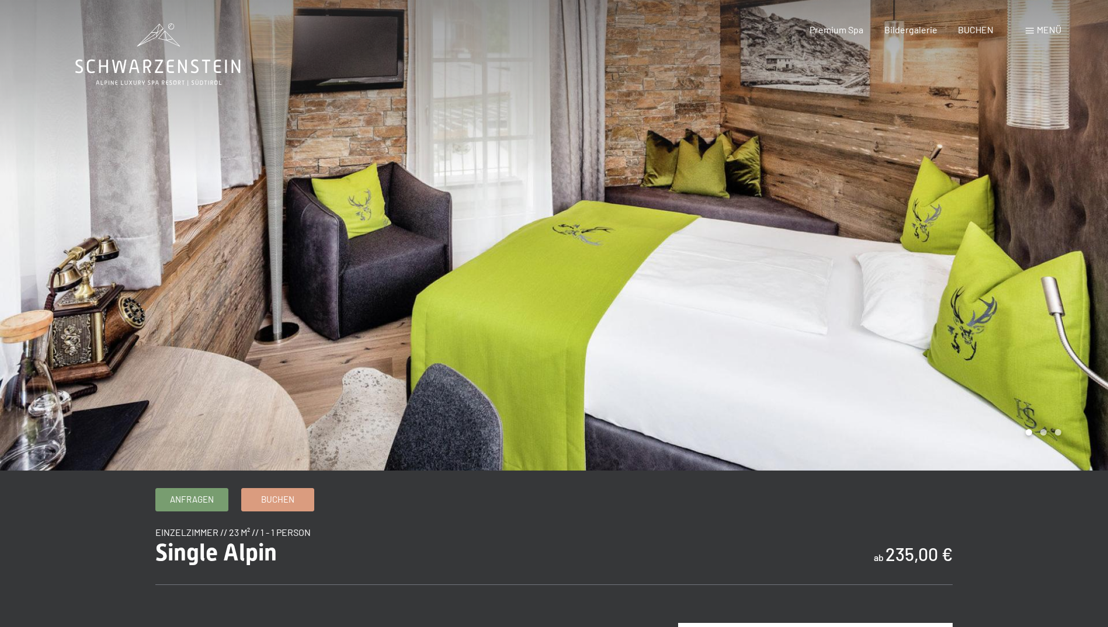
click at [758, 267] on div at bounding box center [831, 235] width 554 height 471
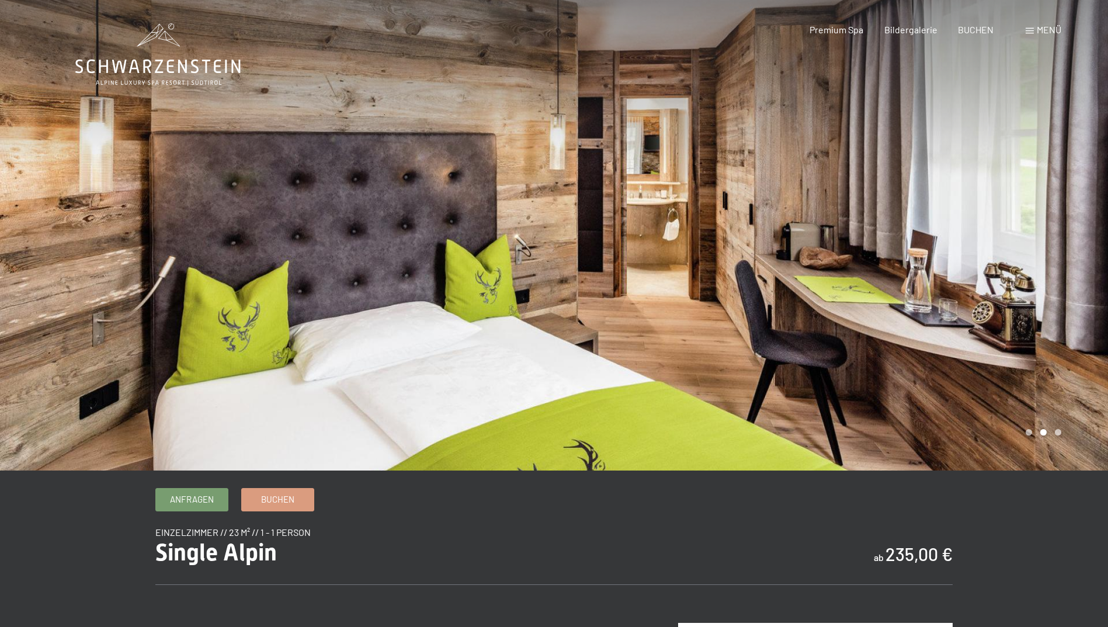
click at [758, 267] on div at bounding box center [831, 235] width 554 height 471
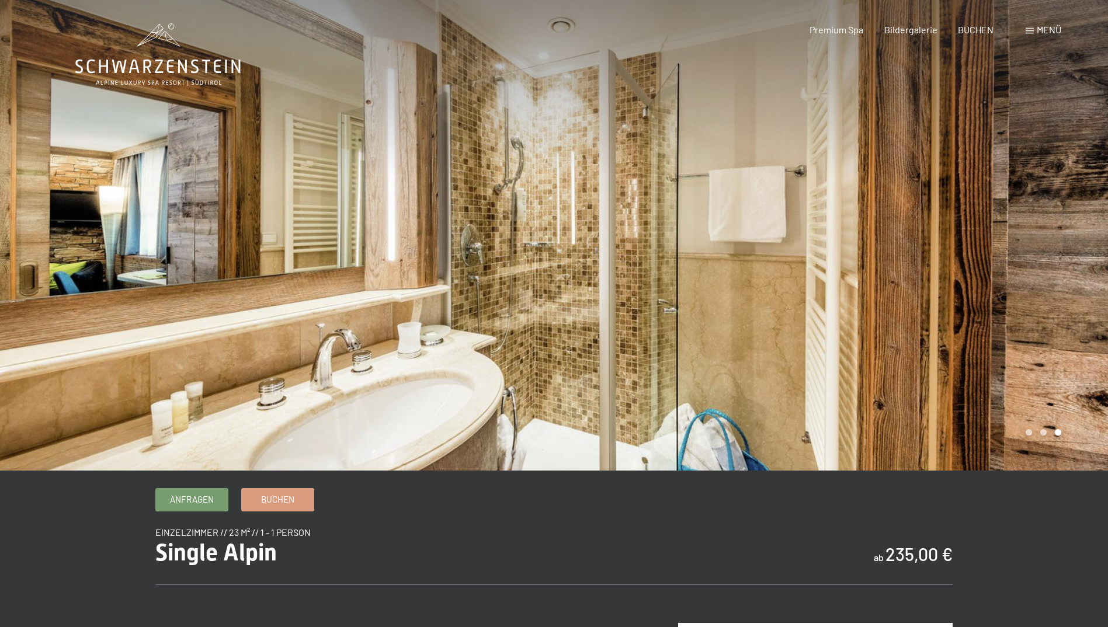
click at [758, 267] on div at bounding box center [831, 235] width 554 height 471
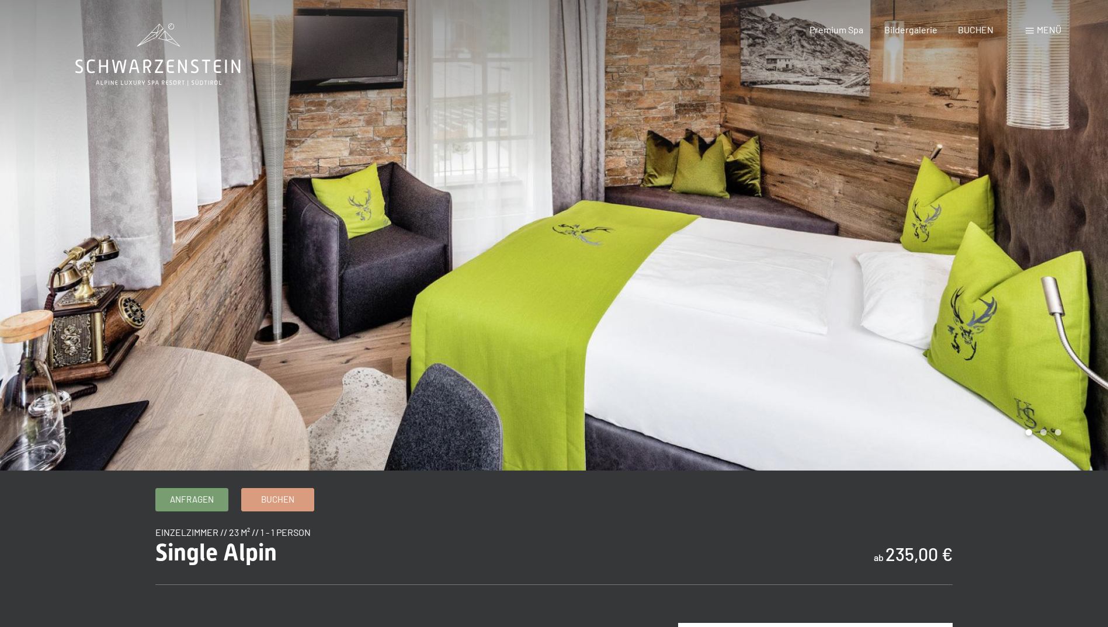
click at [758, 267] on div at bounding box center [831, 235] width 554 height 471
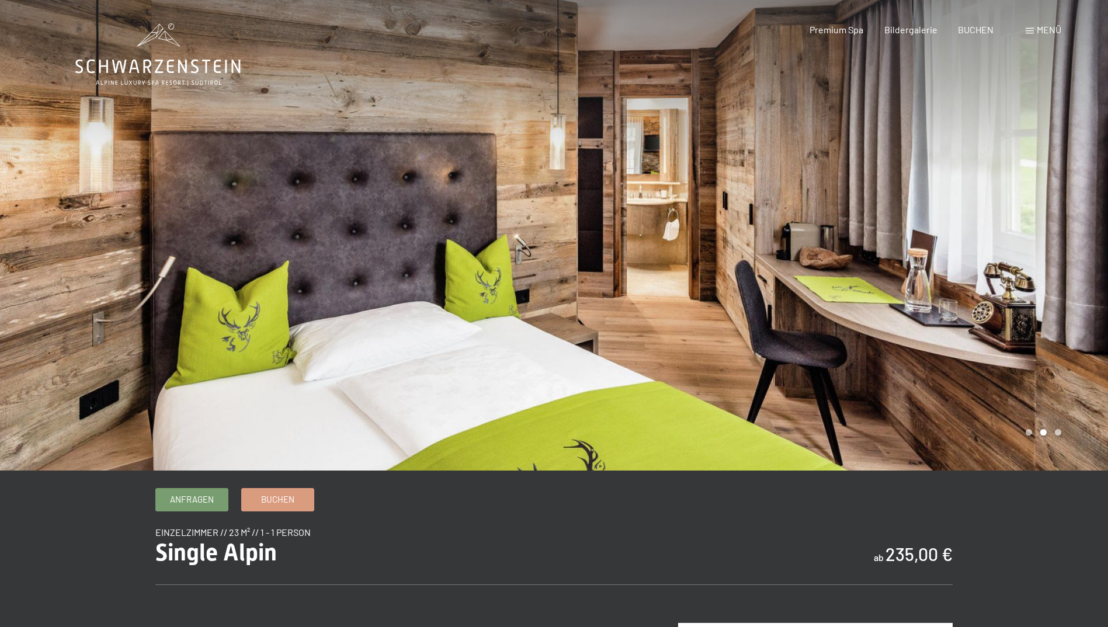
click at [758, 267] on div at bounding box center [831, 235] width 554 height 471
